Goal: Transaction & Acquisition: Purchase product/service

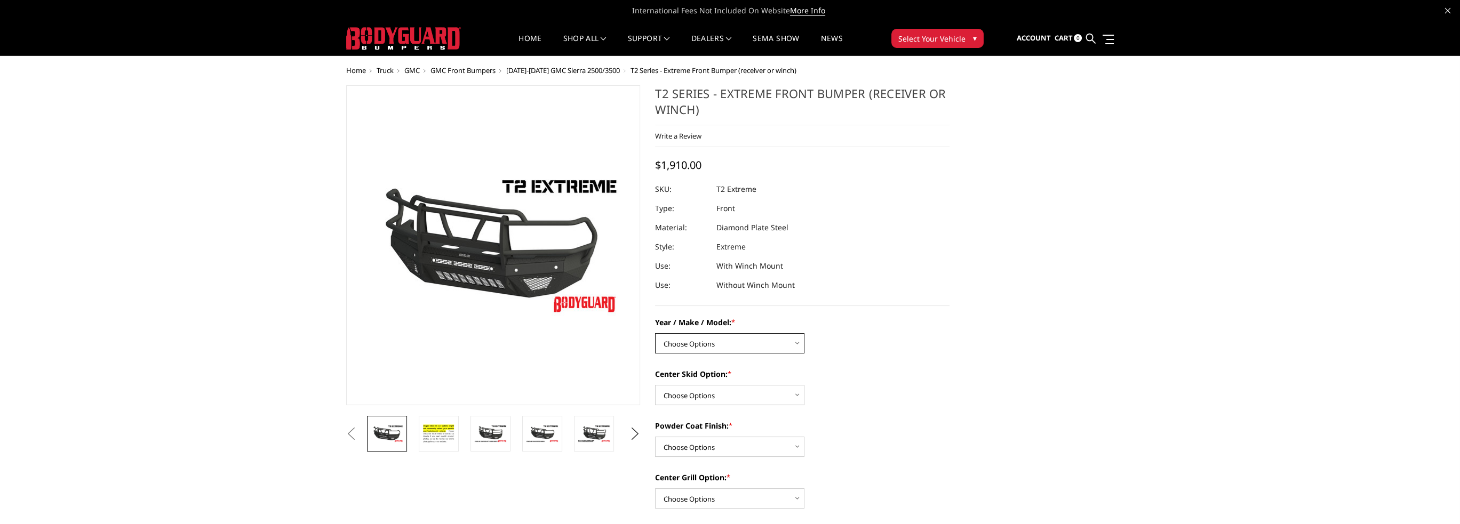
click at [738, 346] on select "Choose Options Chevrolet 19-21 1500 Chevrolet 15-19 2500 / 3500 Chevrolet 20-23…" at bounding box center [729, 343] width 149 height 20
select select "1711"
click at [655, 333] on select "Choose Options Chevrolet 19-21 1500 Chevrolet 15-19 2500 / 3500 Chevrolet 20-23…" at bounding box center [729, 343] width 149 height 20
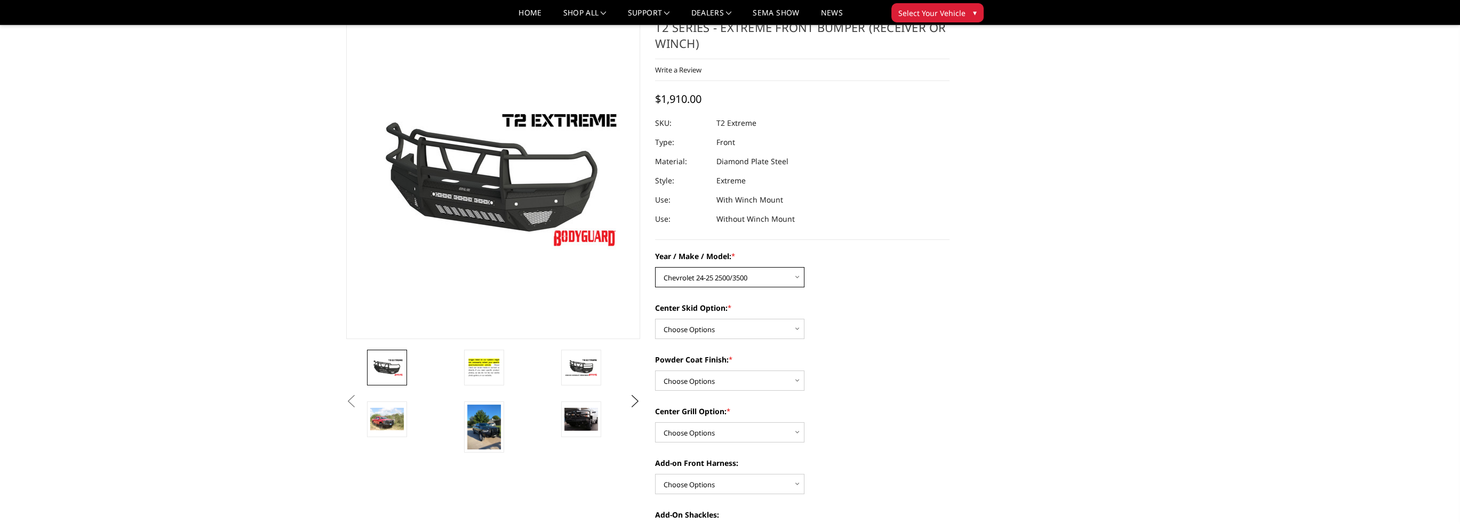
scroll to position [107, 0]
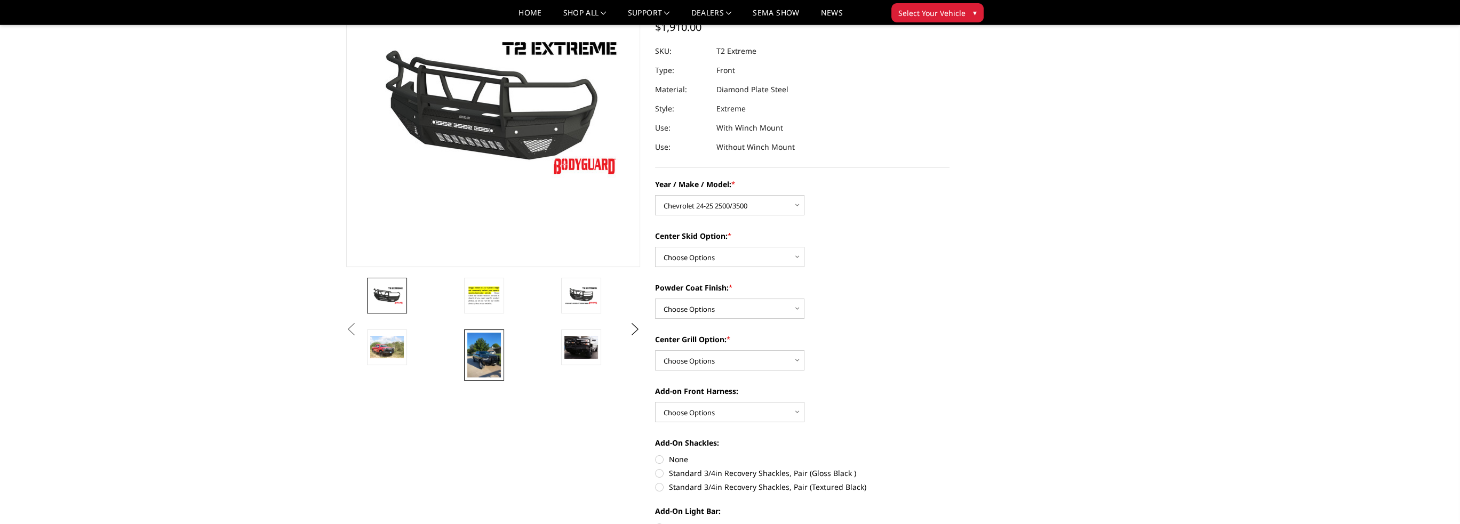
click at [497, 369] on img at bounding box center [484, 355] width 34 height 45
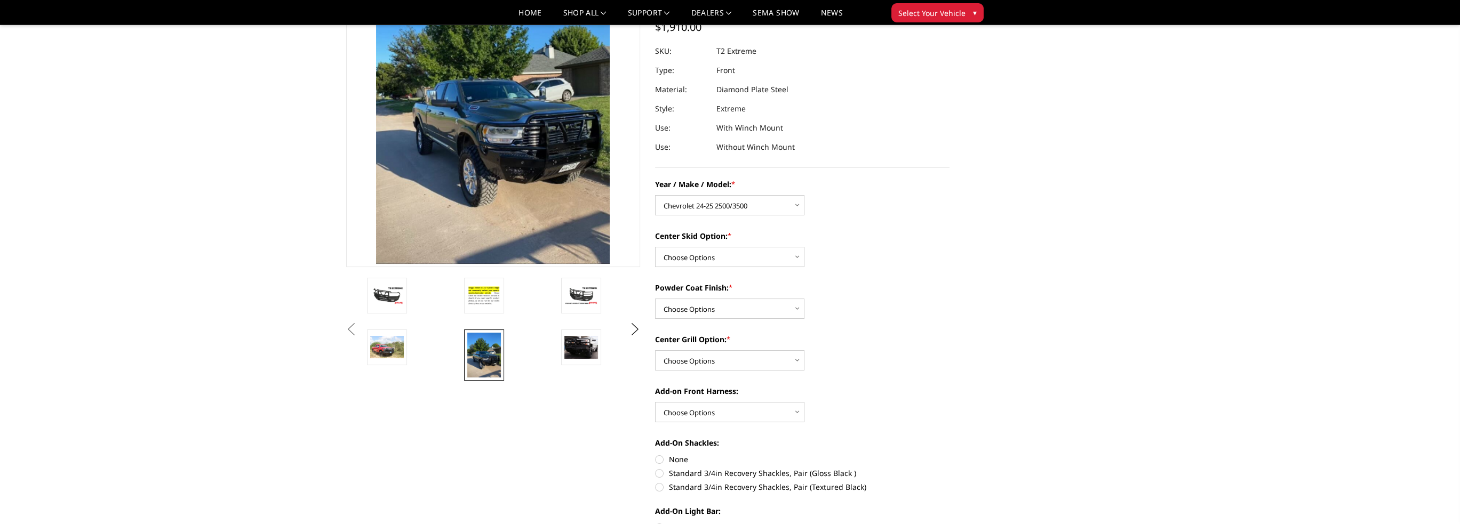
scroll to position [25, 0]
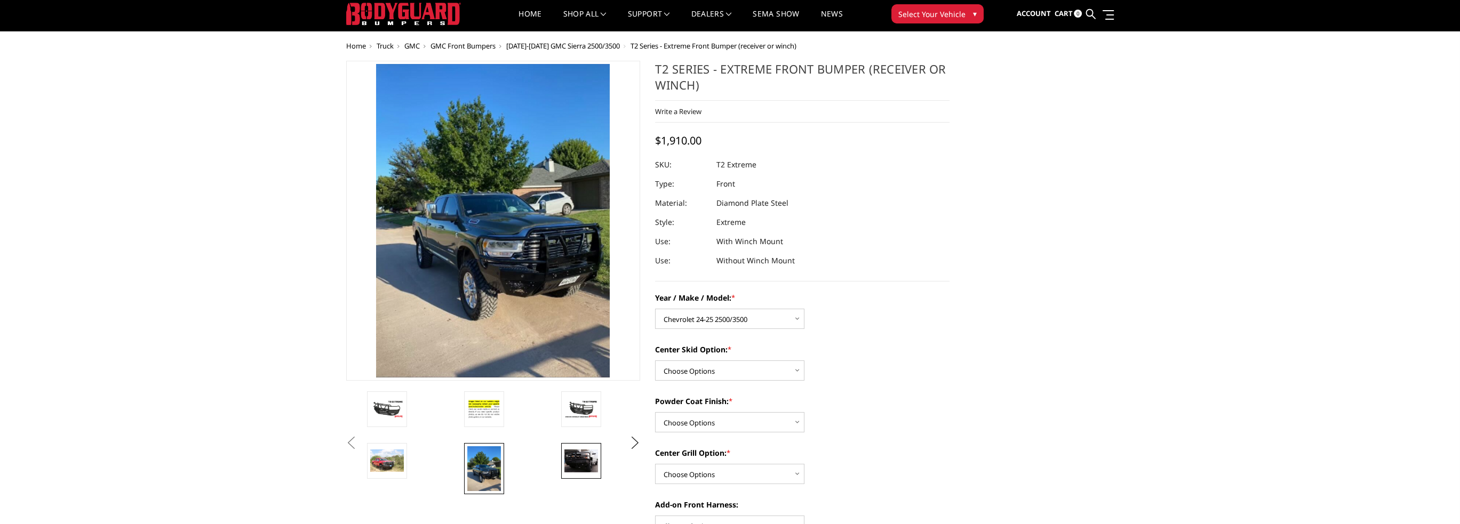
click at [585, 462] on img at bounding box center [581, 461] width 34 height 23
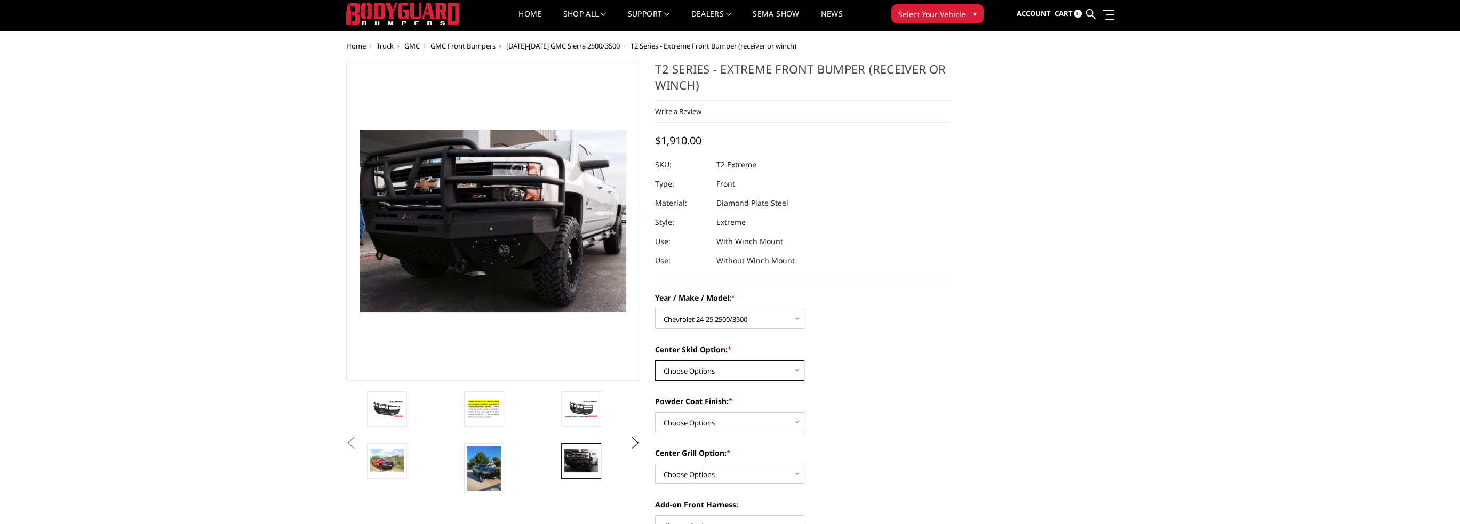
click at [714, 366] on select "Choose Options Standard center skid plate (included) Receiver tube Winch mount …" at bounding box center [729, 371] width 149 height 20
select select "624"
click at [655, 361] on select "Choose Options Standard center skid plate (included) Receiver tube Winch mount …" at bounding box center [729, 371] width 149 height 20
click at [693, 424] on select "Choose Options Bare metal Gloss Black Powder Coat Texture Black Powder Coat" at bounding box center [729, 422] width 149 height 20
select select "667"
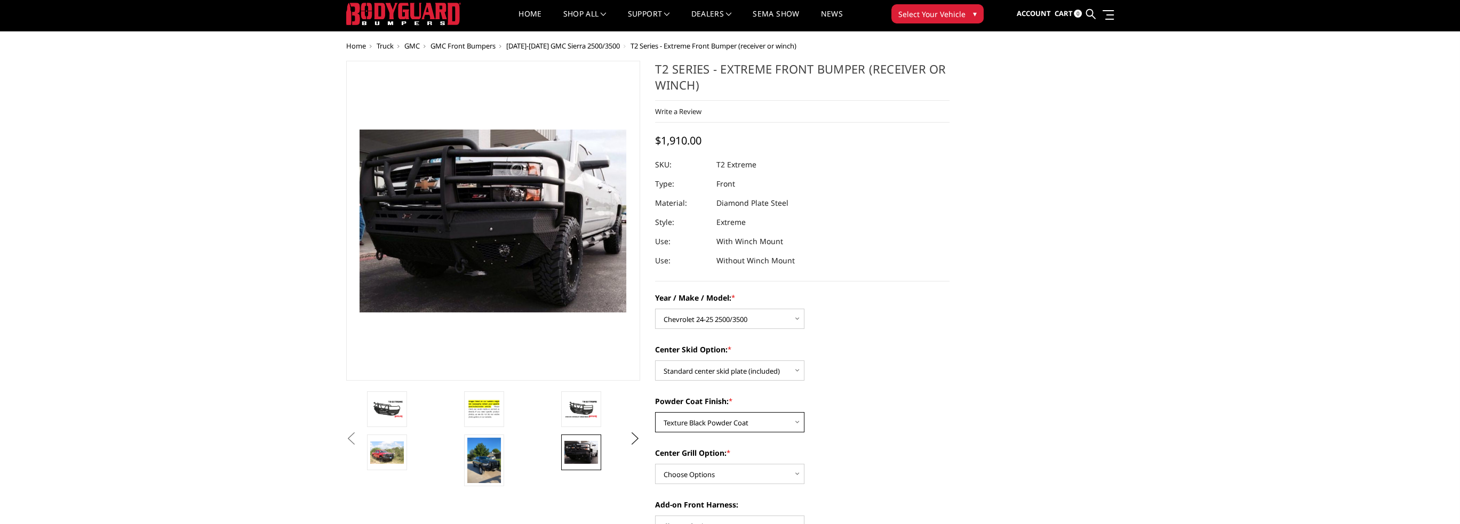
click at [655, 412] on select "Choose Options Bare metal Gloss Black Powder Coat Texture Black Powder Coat" at bounding box center [729, 422] width 149 height 20
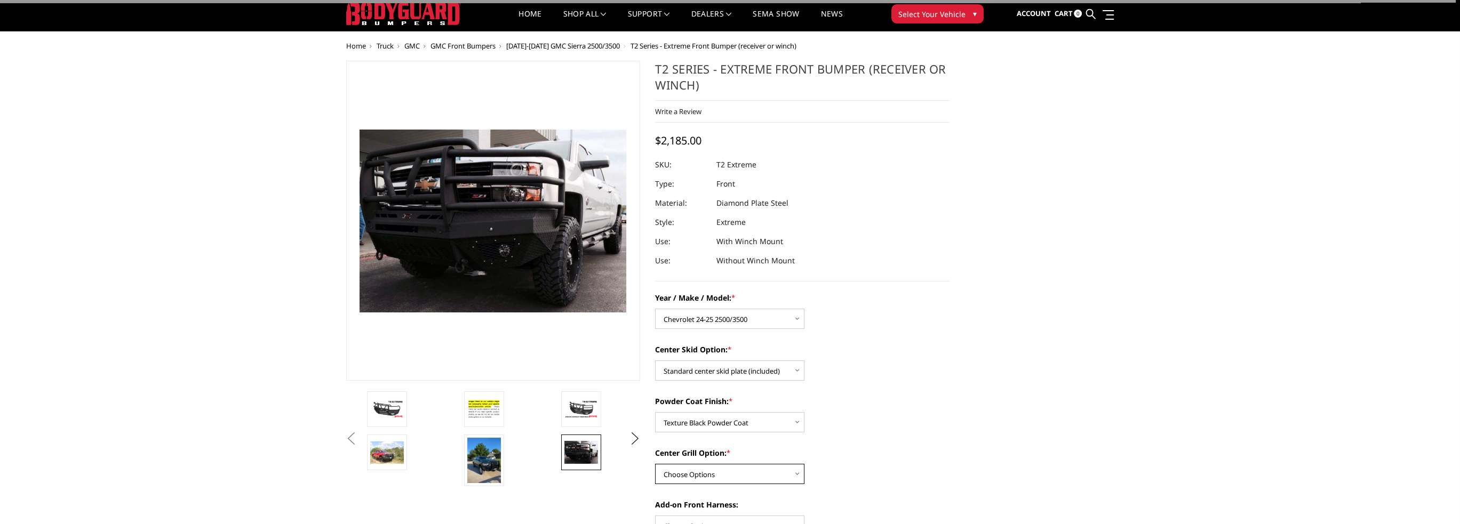
click at [692, 475] on select "Choose Options Add expanded metal in center grill Decline this option" at bounding box center [729, 474] width 149 height 20
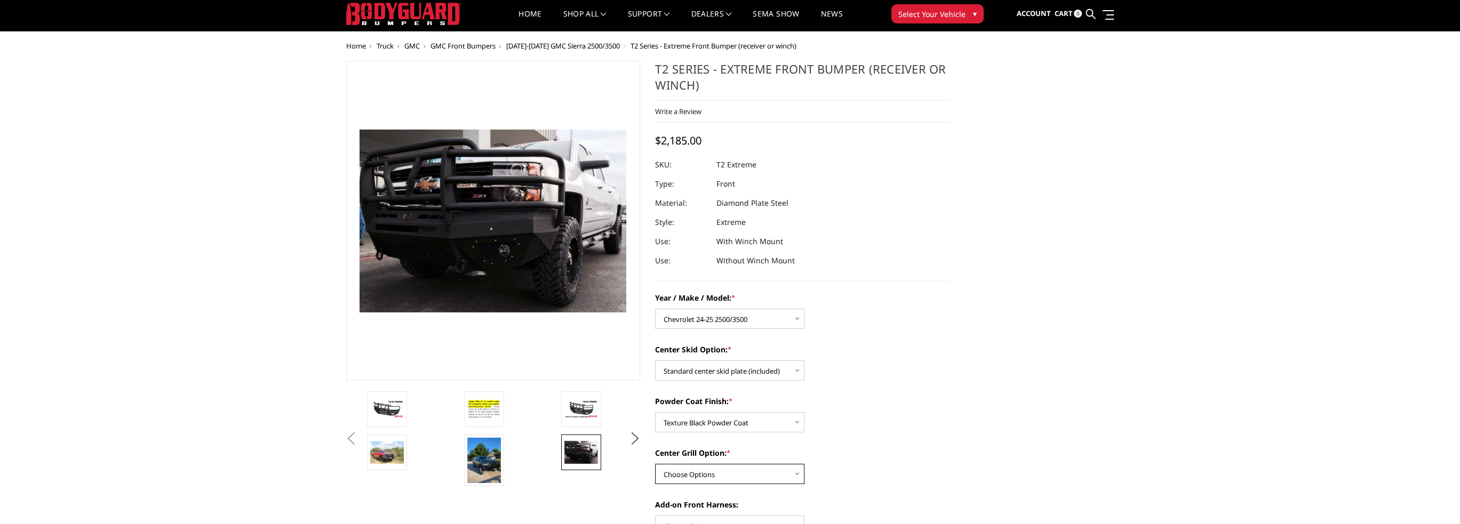
select select "1081"
click at [655, 464] on select "Choose Options Add expanded metal in center grill Decline this option" at bounding box center [729, 474] width 149 height 20
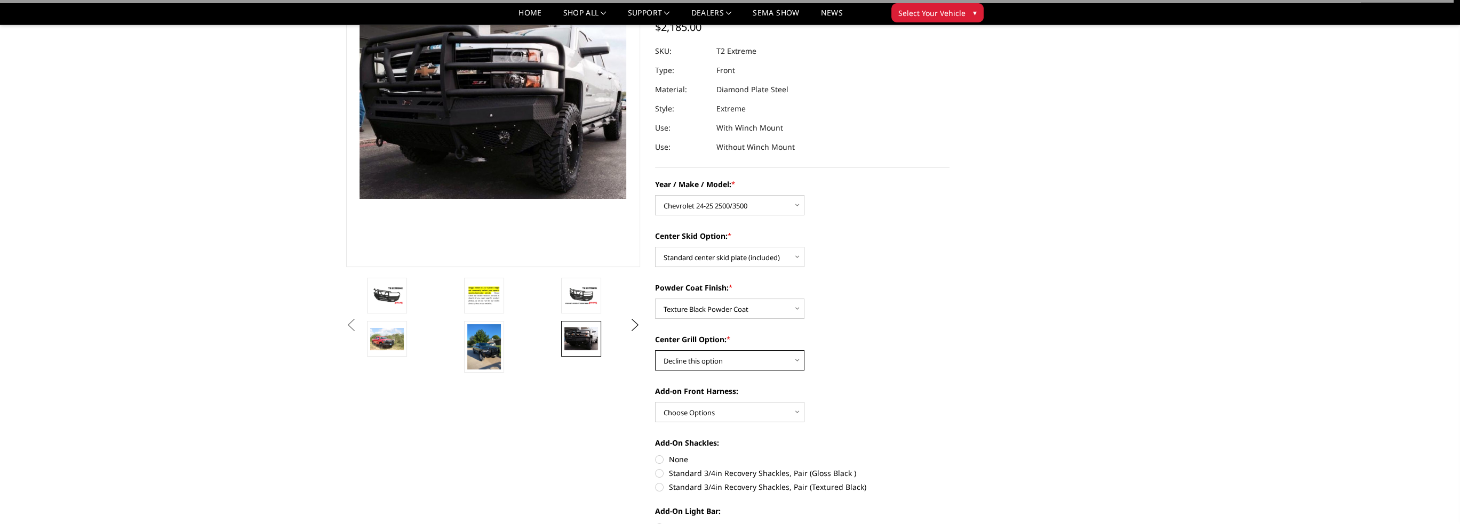
scroll to position [131, 0]
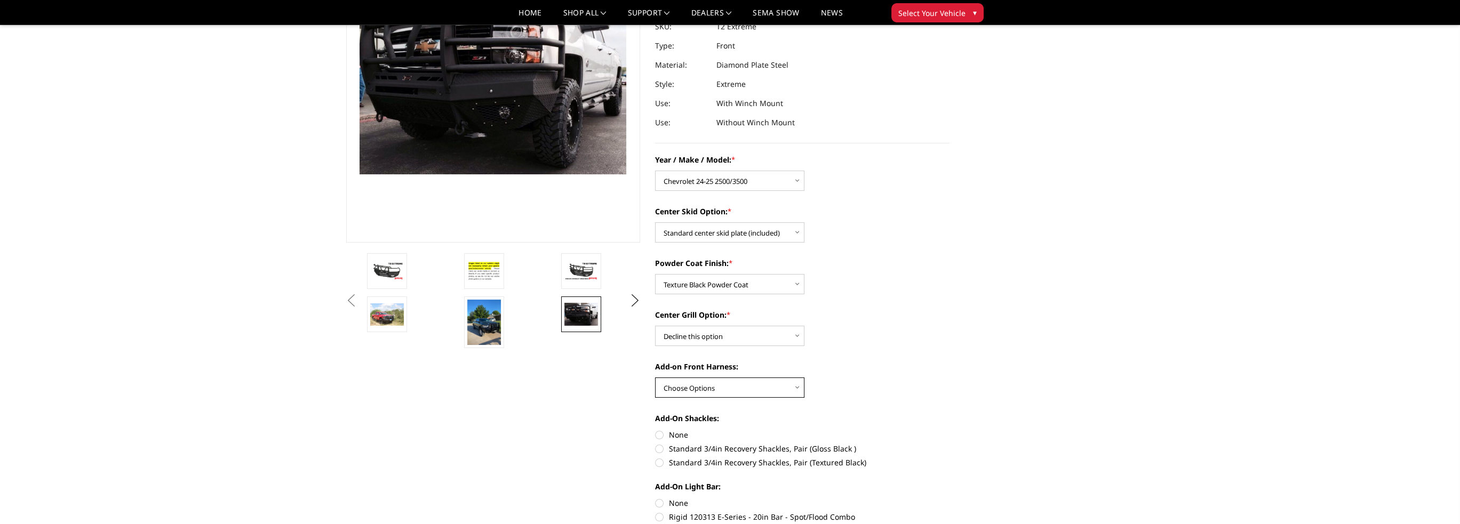
click at [711, 394] on select "Choose Options WITH front camera harness WITHOUT front camera harness" at bounding box center [729, 388] width 149 height 20
select select "1695"
click at [655, 378] on select "Choose Options WITH front camera harness WITHOUT front camera harness" at bounding box center [729, 388] width 149 height 20
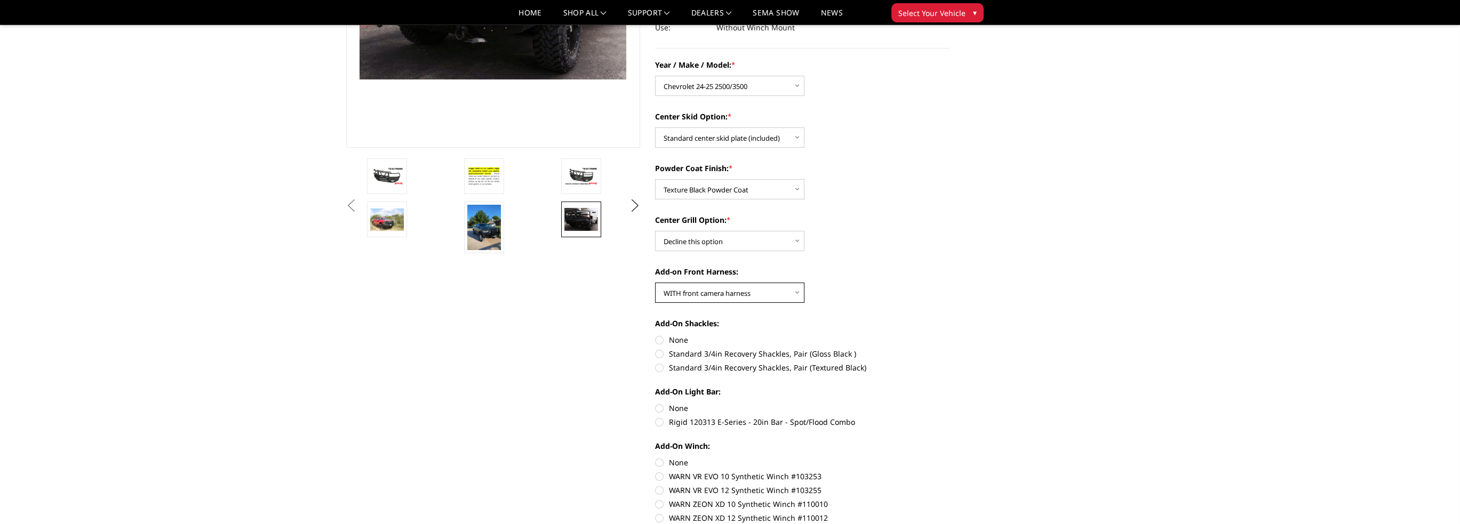
scroll to position [238, 0]
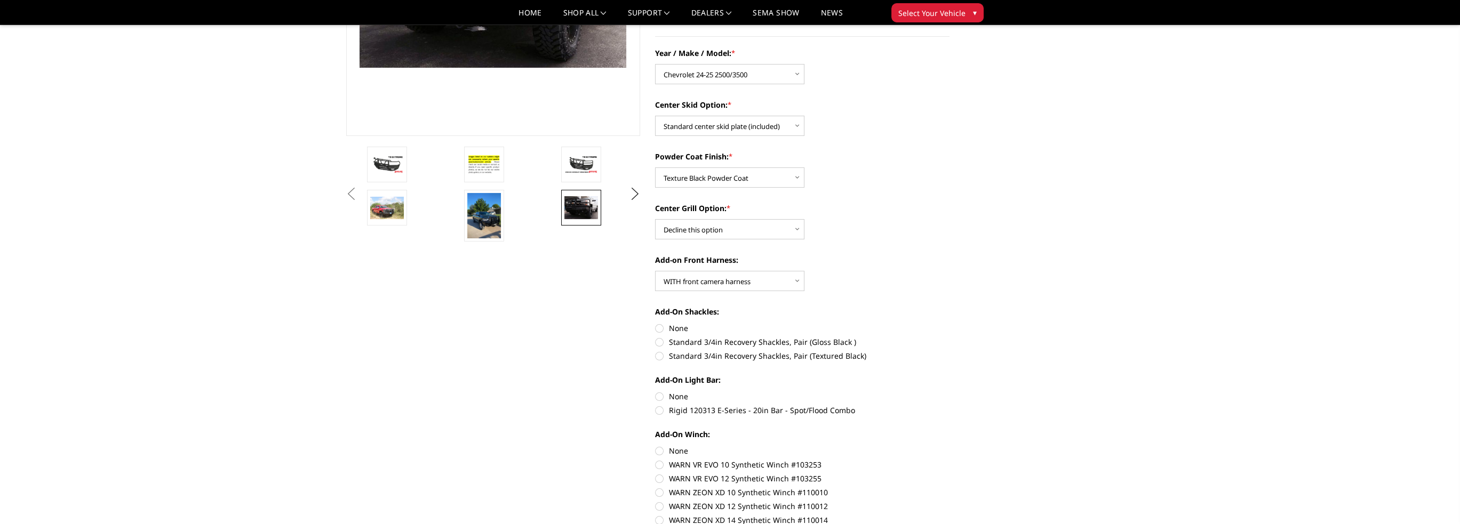
click at [664, 359] on label "Standard 3/4in Recovery Shackles, Pair (Textured Black)" at bounding box center [802, 355] width 294 height 11
click at [950, 337] on input "Standard 3/4in Recovery Shackles, Pair (Textured Black)" at bounding box center [950, 337] width 1 height 1
radio input "true"
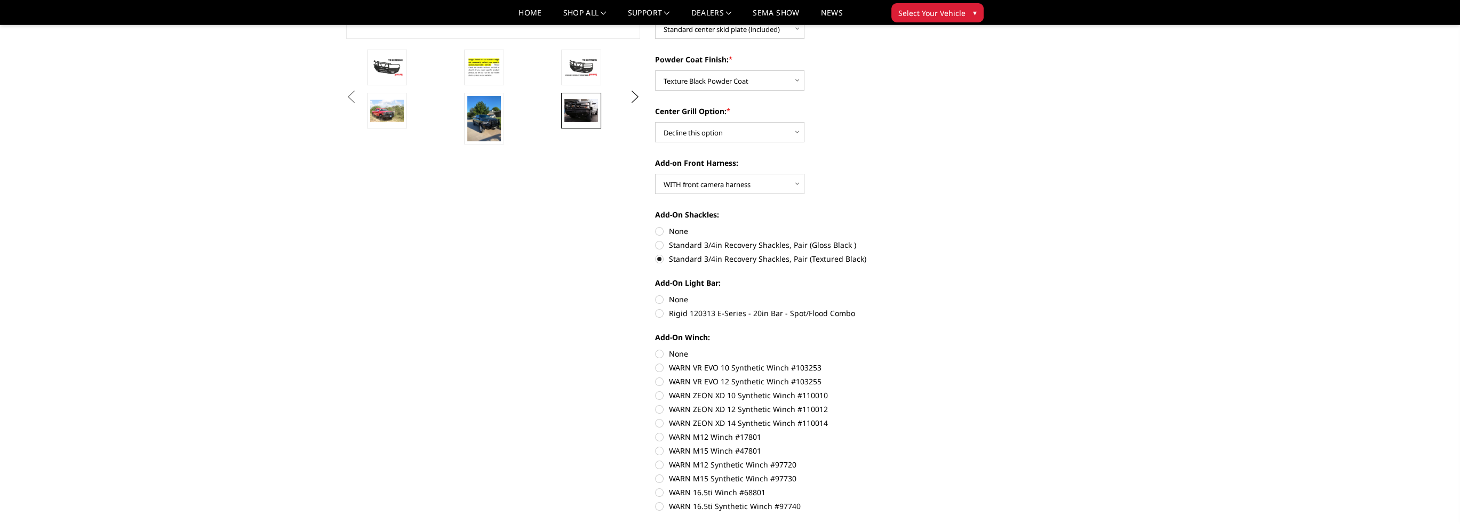
scroll to position [398, 0]
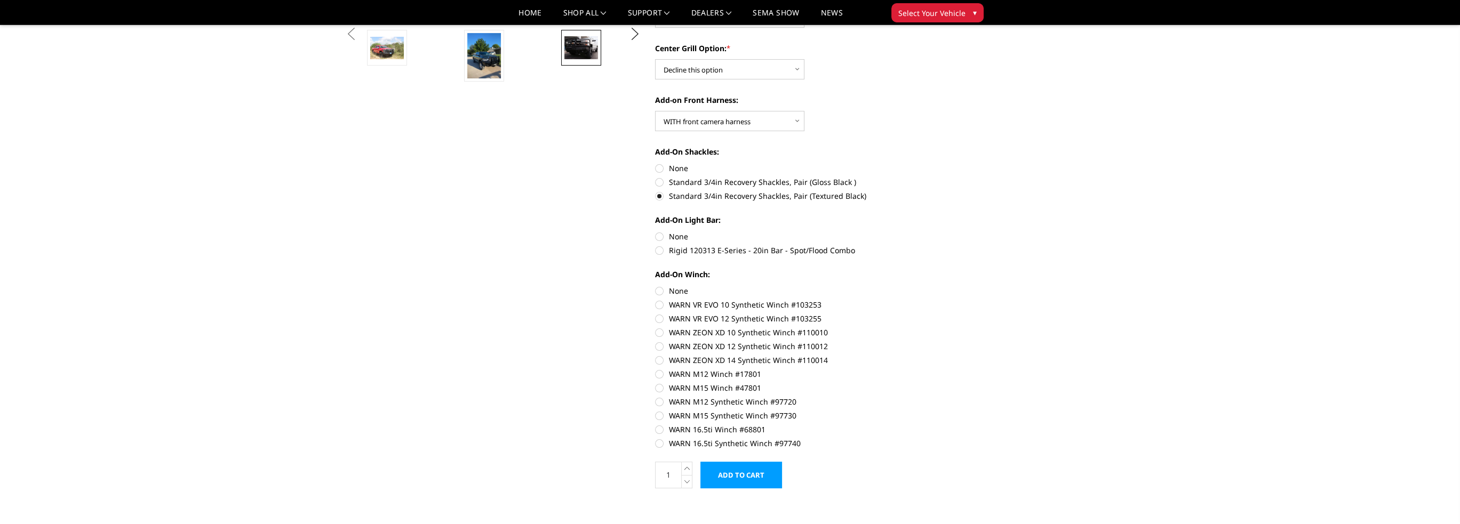
click at [661, 289] on label "None" at bounding box center [802, 290] width 294 height 11
click at [656, 286] on input "None" at bounding box center [655, 285] width 1 height 1
radio input "true"
